Goal: Information Seeking & Learning: Check status

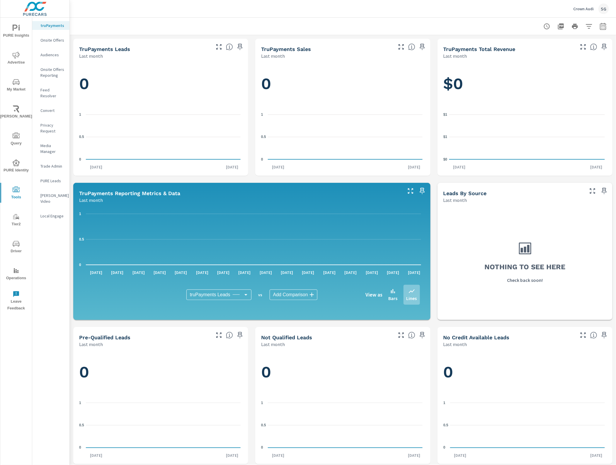
click at [54, 90] on p "Feed Resolver" at bounding box center [52, 93] width 24 height 12
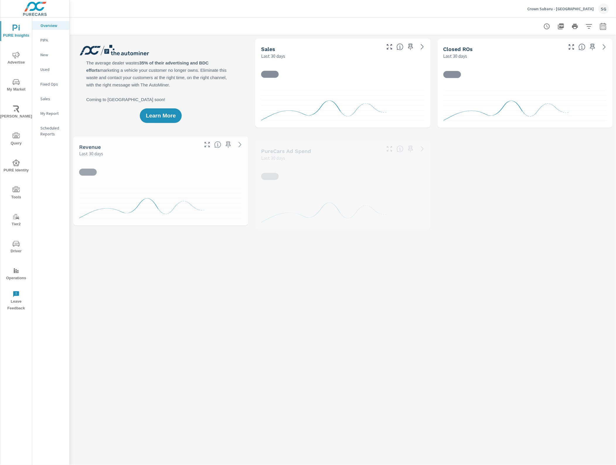
click at [13, 191] on icon "nav menu" at bounding box center [16, 189] width 7 height 7
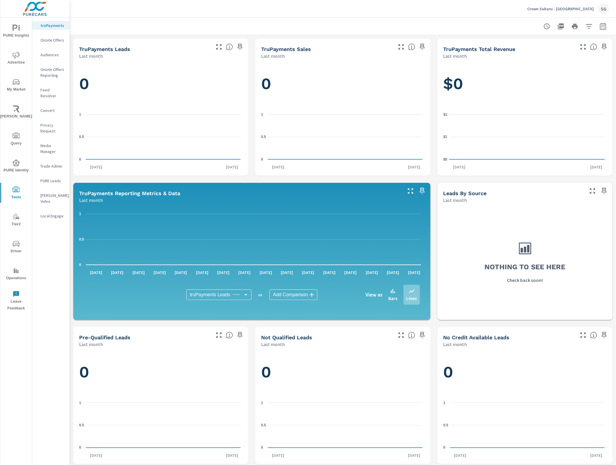
drag, startPoint x: 52, startPoint y: 91, endPoint x: 51, endPoint y: 89, distance: 3.1
click at [51, 89] on p "Feed Resolver" at bounding box center [52, 93] width 24 height 12
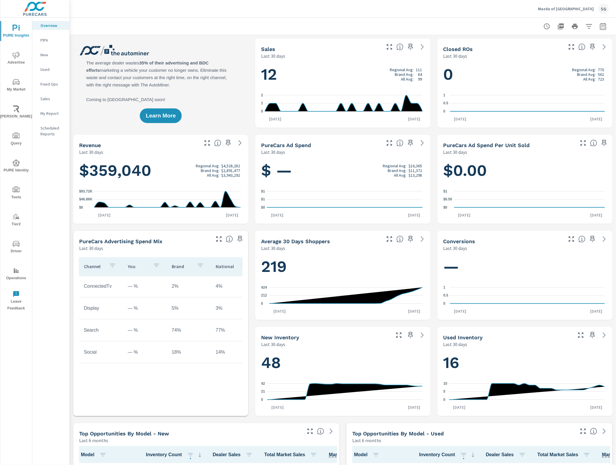
click at [18, 193] on icon "nav menu" at bounding box center [16, 189] width 7 height 7
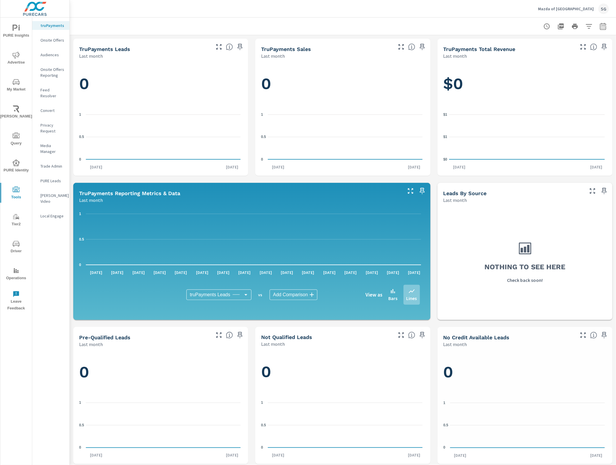
drag, startPoint x: 57, startPoint y: 84, endPoint x: 56, endPoint y: 91, distance: 6.5
click at [57, 85] on nav "truPayments Onsite Offers Audiences Onsite Offers Reporting Feed Resolver Conve…" at bounding box center [50, 123] width 37 height 211
click at [56, 91] on p "Feed Resolver" at bounding box center [52, 93] width 24 height 12
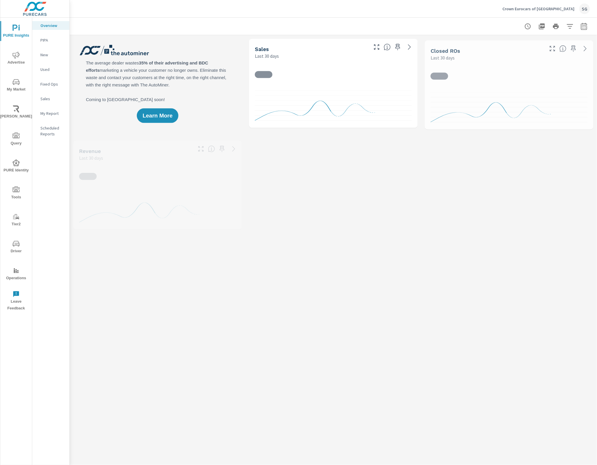
click at [18, 242] on icon "nav menu" at bounding box center [16, 243] width 7 height 7
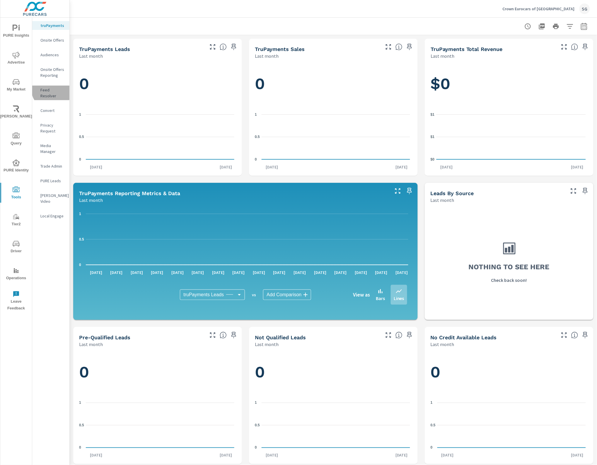
click at [52, 89] on p "Feed Resolver" at bounding box center [52, 93] width 24 height 12
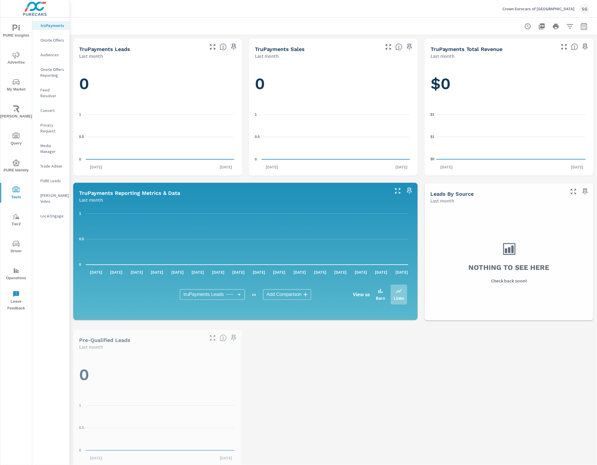
click at [57, 86] on div "Feed Resolver" at bounding box center [50, 93] width 37 height 15
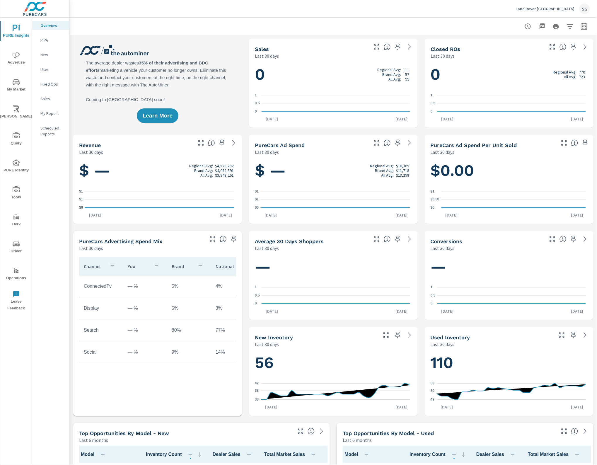
drag, startPoint x: 21, startPoint y: 247, endPoint x: 20, endPoint y: 195, distance: 52.2
click at [20, 196] on div "PURE Insights Advertise My Market Riley AI Query PURE Identity Tools Tier2 Driv…" at bounding box center [16, 166] width 32 height 297
click at [21, 185] on button "Tools" at bounding box center [16, 193] width 32 height 20
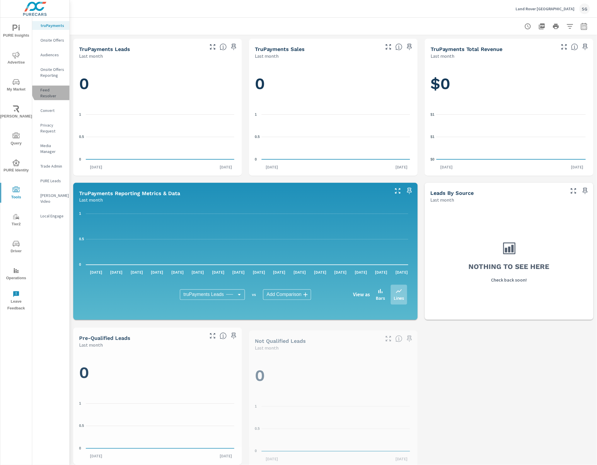
click at [53, 89] on p "Feed Resolver" at bounding box center [52, 93] width 24 height 12
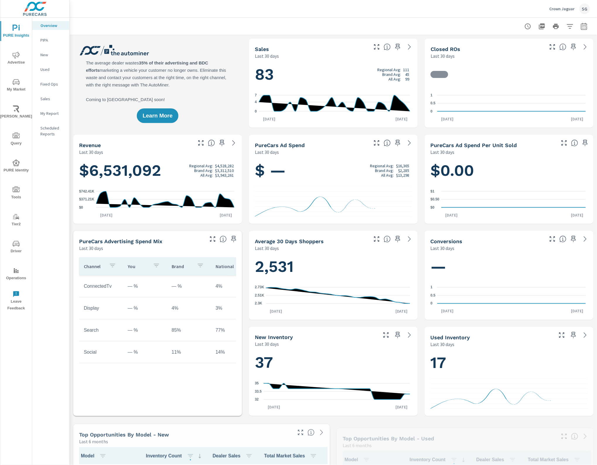
click at [13, 188] on icon "nav menu" at bounding box center [16, 189] width 7 height 7
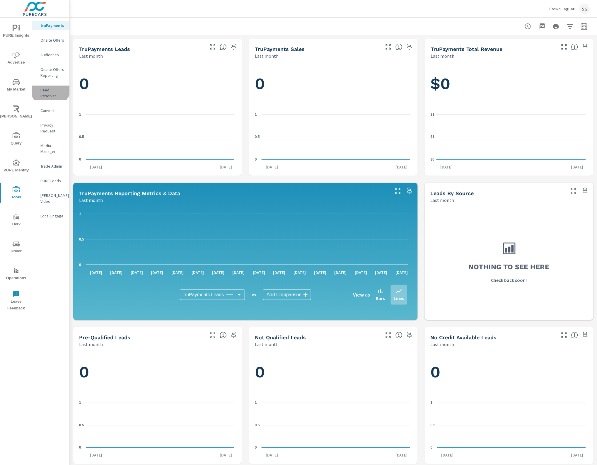
click at [50, 87] on p "Feed Resolver" at bounding box center [52, 93] width 24 height 12
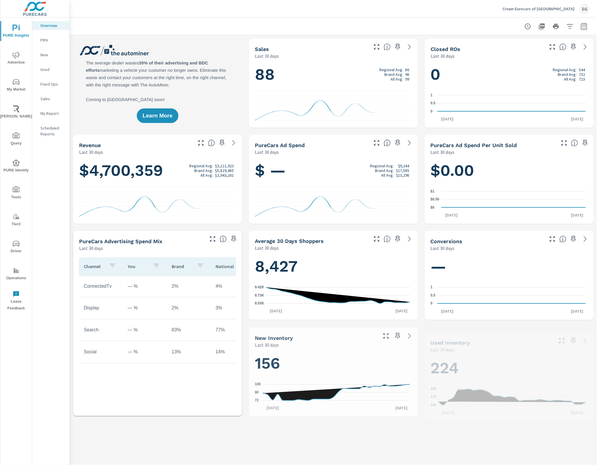
scroll to position [0, 0]
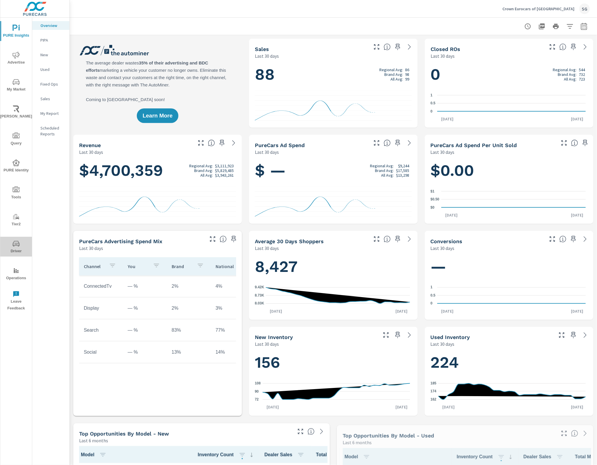
drag, startPoint x: 12, startPoint y: 240, endPoint x: 45, endPoint y: 246, distance: 33.1
click at [12, 240] on button "Driver" at bounding box center [16, 247] width 32 height 20
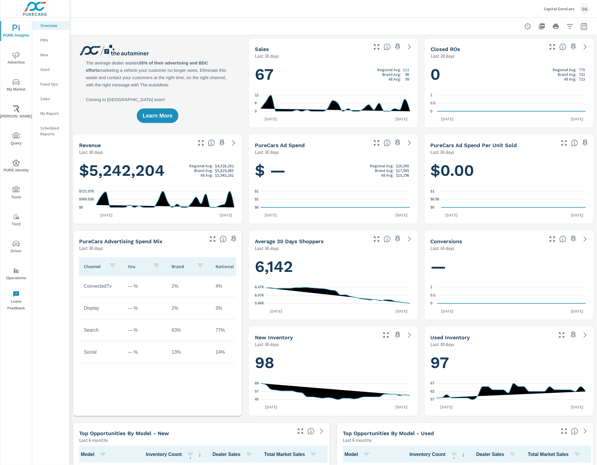
click at [16, 191] on icon "nav menu" at bounding box center [16, 189] width 7 height 7
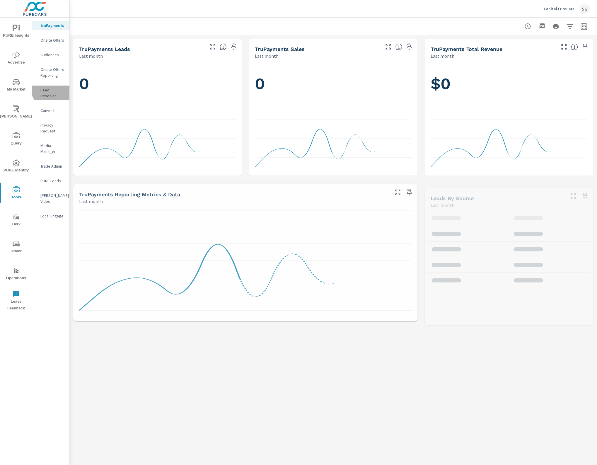
click at [55, 87] on p "Feed Resolver" at bounding box center [52, 93] width 24 height 12
